Goal: Obtain resource: Download file/media

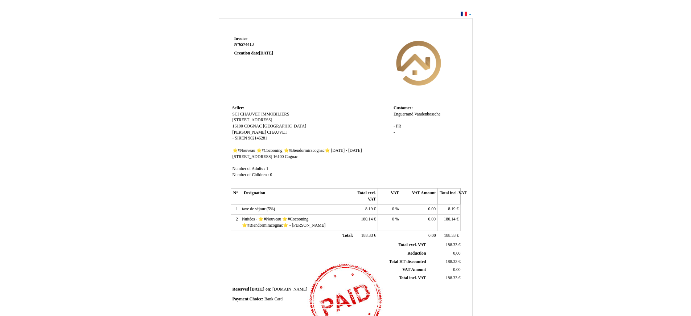
click at [522, 193] on div "Invoice Invoice N° 6574413 6574413 Creation date [DATE] Seller: Seller: SCI CHA…" at bounding box center [345, 221] width 424 height 410
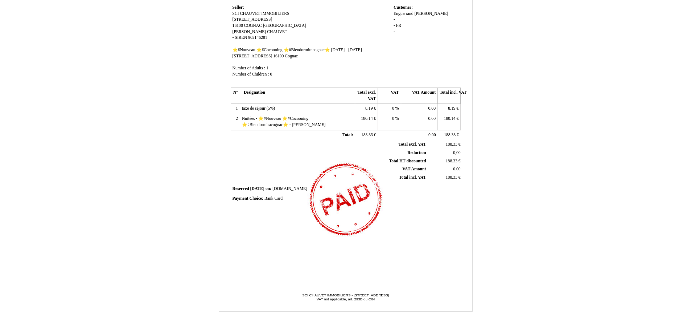
scroll to position [111, 0]
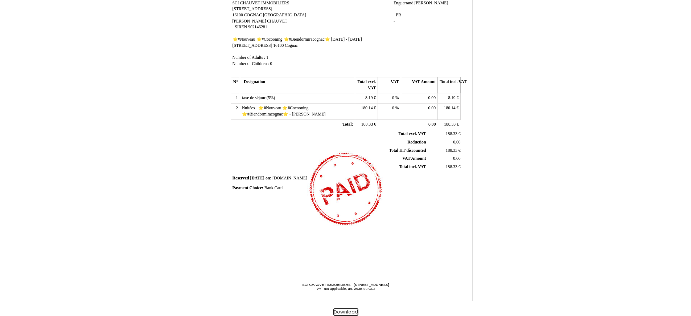
click at [353, 311] on button "Download" at bounding box center [345, 312] width 25 height 8
